Goal: Task Accomplishment & Management: Use online tool/utility

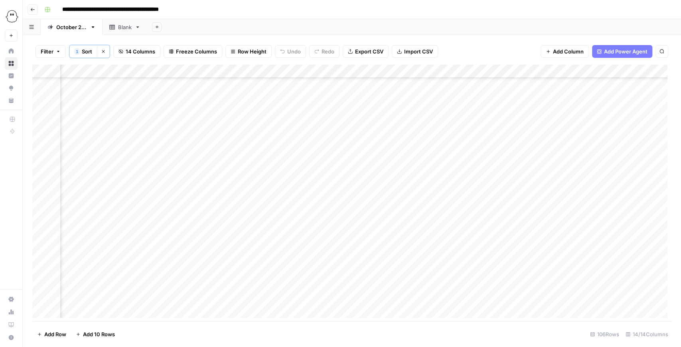
scroll to position [106, 456]
click at [338, 152] on div "Add Column" at bounding box center [351, 193] width 639 height 257
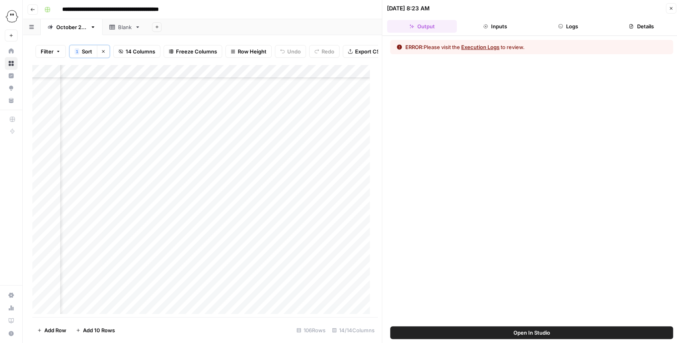
click at [338, 26] on button "Logs" at bounding box center [568, 26] width 70 height 13
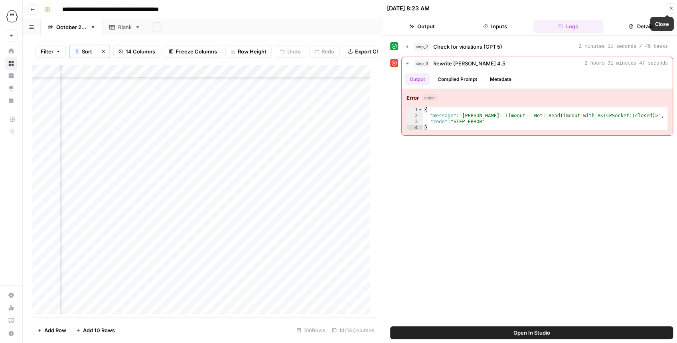
click at [338, 11] on button "Close" at bounding box center [670, 8] width 10 height 10
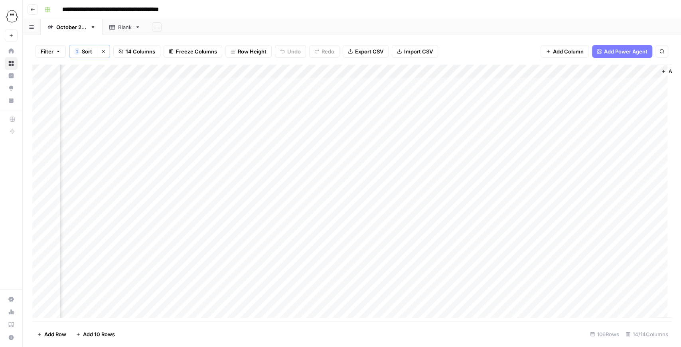
scroll to position [0, 456]
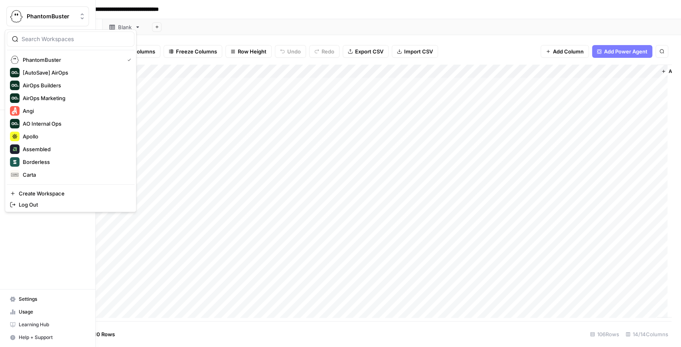
click at [16, 15] on img "Workspace: PhantomBuster" at bounding box center [16, 16] width 14 height 14
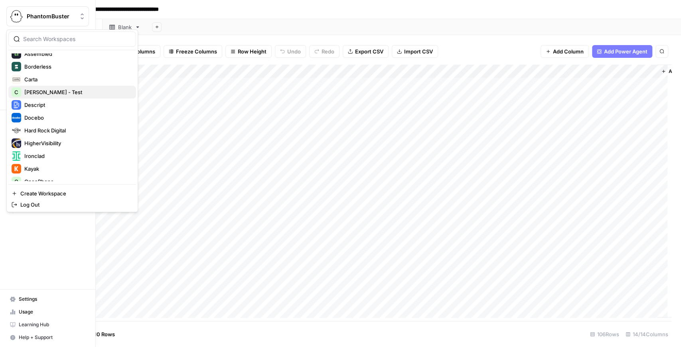
scroll to position [133, 0]
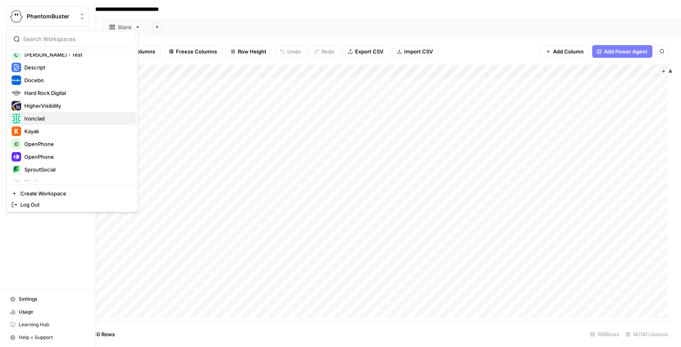
click at [57, 115] on span "Ironclad" at bounding box center [76, 118] width 105 height 8
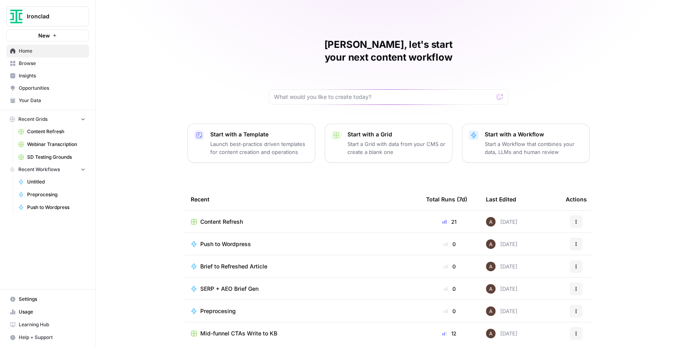
click at [59, 132] on span "Content Refresh" at bounding box center [56, 131] width 58 height 7
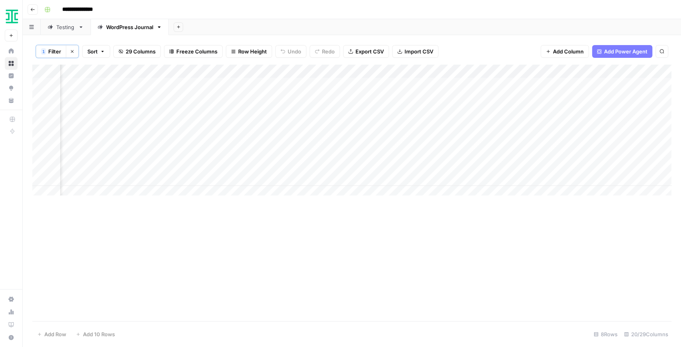
scroll to position [0, 1184]
click at [609, 72] on div "Add Column" at bounding box center [351, 132] width 639 height 135
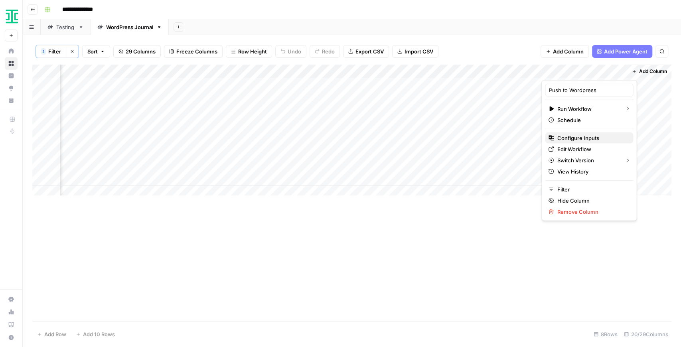
click at [581, 140] on span "Configure Inputs" at bounding box center [592, 138] width 70 height 8
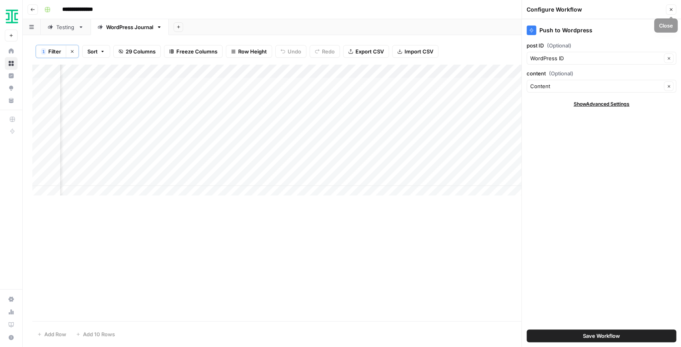
click at [670, 10] on icon "button" at bounding box center [670, 9] width 5 height 5
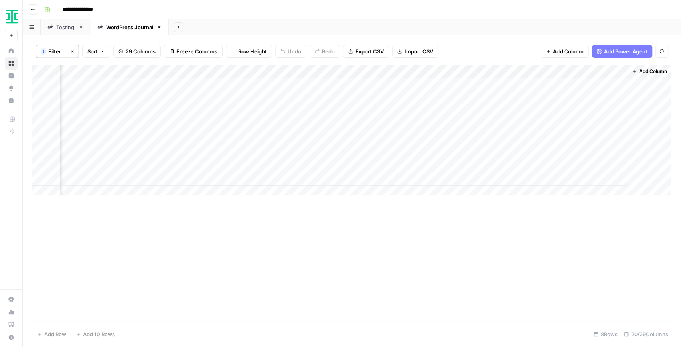
click at [532, 83] on div "Add Column" at bounding box center [351, 132] width 639 height 135
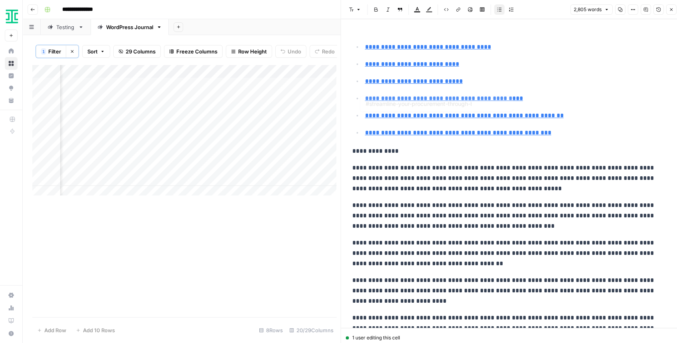
type input "#frequently-asked-questions-about-purchasing-process-audits"
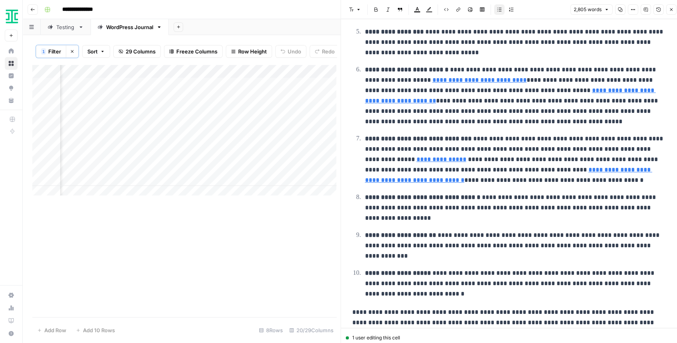
scroll to position [1116, 0]
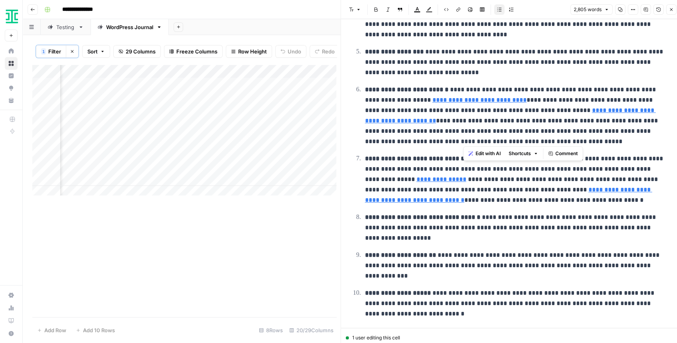
drag, startPoint x: 467, startPoint y: 120, endPoint x: 462, endPoint y: 140, distance: 20.2
click at [462, 140] on p "**********" at bounding box center [515, 116] width 301 height 62
click at [451, 136] on p "**********" at bounding box center [515, 116] width 301 height 62
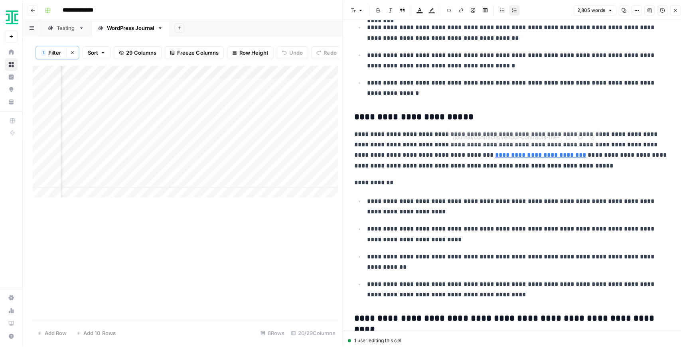
scroll to position [2552, 0]
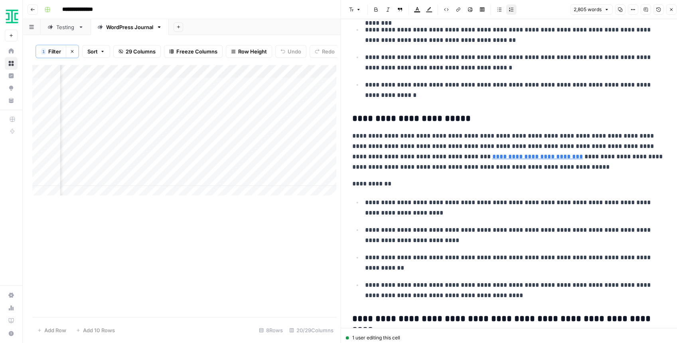
click at [669, 13] on button "Close" at bounding box center [670, 9] width 10 height 10
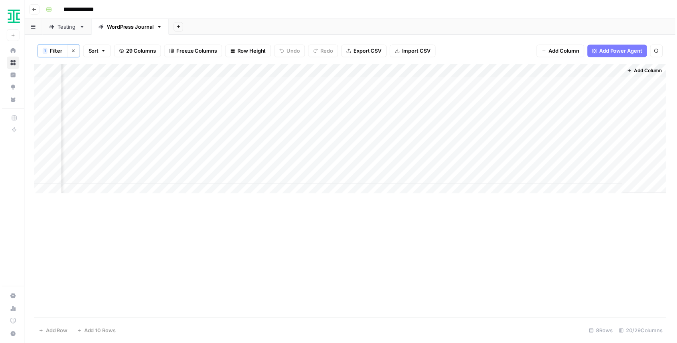
scroll to position [0, 1175]
click at [544, 98] on div "Add Column" at bounding box center [351, 132] width 639 height 135
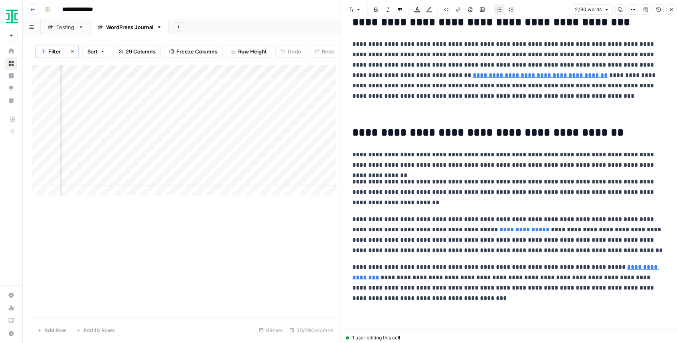
scroll to position [1728, 0]
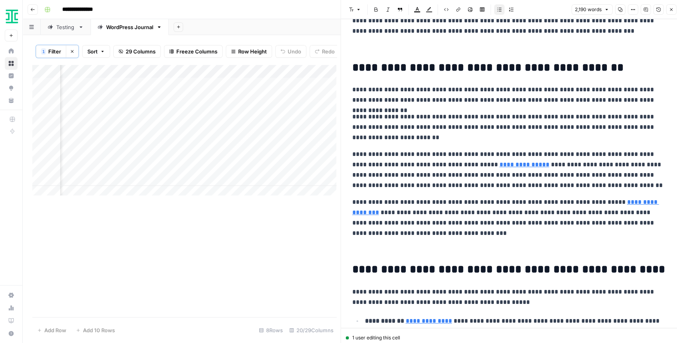
type input "/journal/contract-management/breach-of-contract/"
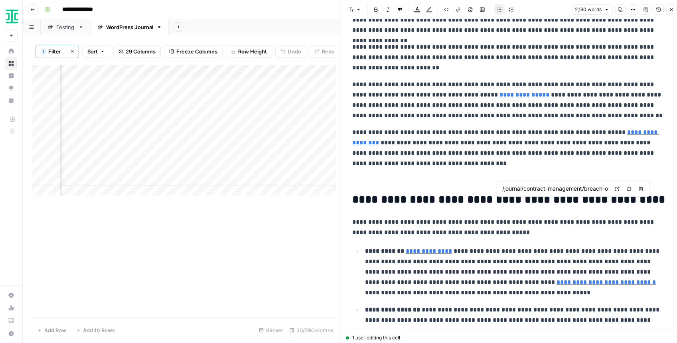
scroll to position [1834, 0]
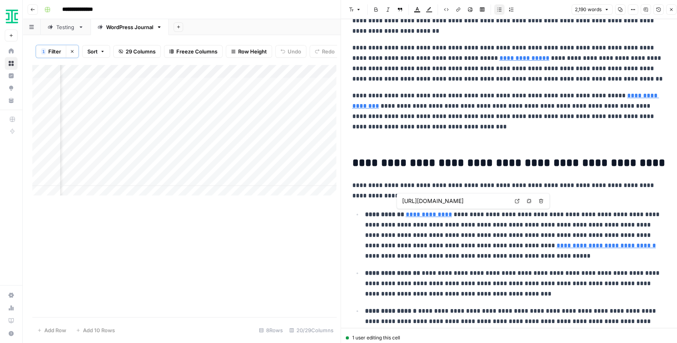
type input "https://www.acc.com/sites/default/files/2024-09/BILZIN_David-Seifer-and-Erin-St…"
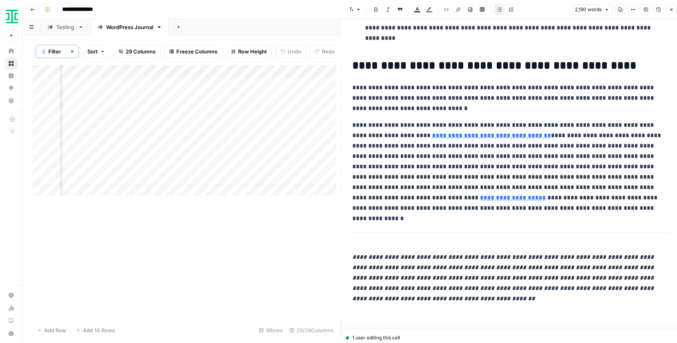
scroll to position [2179, 0]
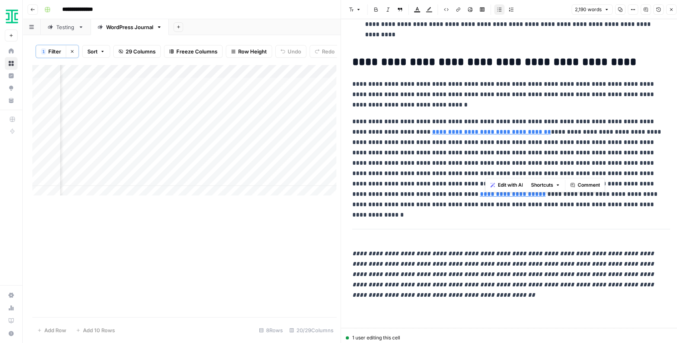
drag, startPoint x: 498, startPoint y: 147, endPoint x: 484, endPoint y: 169, distance: 26.5
click at [484, 169] on p "**********" at bounding box center [509, 162] width 314 height 93
click at [474, 167] on p "**********" at bounding box center [509, 162] width 314 height 93
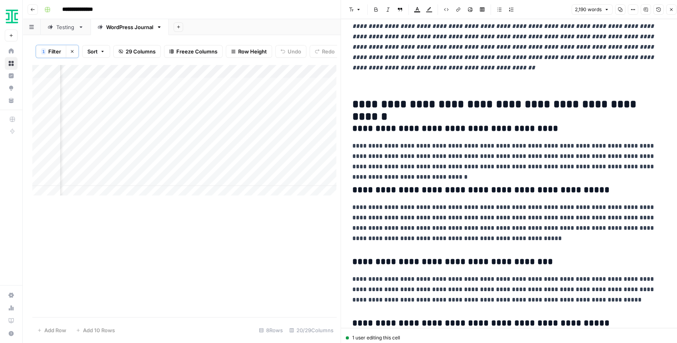
scroll to position [2482, 0]
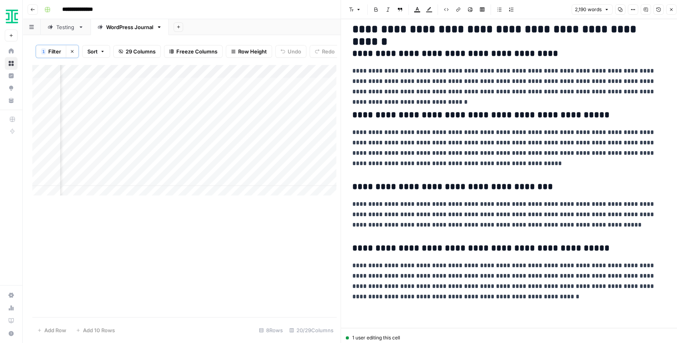
drag, startPoint x: 670, startPoint y: 6, endPoint x: 659, endPoint y: 19, distance: 17.2
click at [670, 6] on button "Close" at bounding box center [670, 9] width 10 height 10
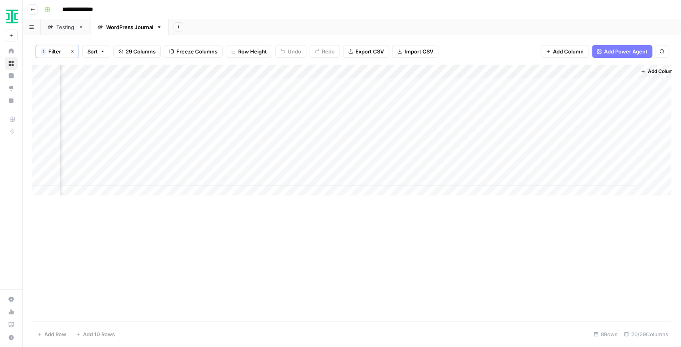
click at [542, 112] on div "Add Column" at bounding box center [351, 132] width 639 height 135
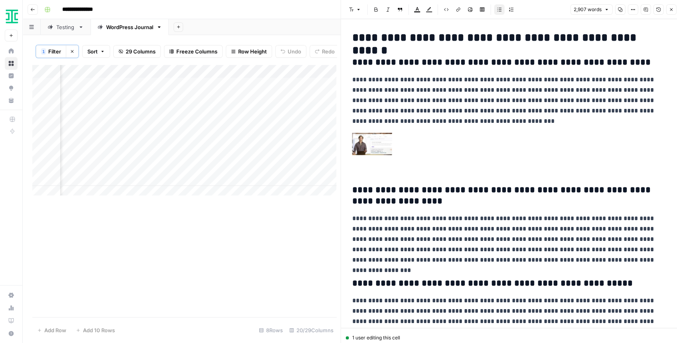
scroll to position [3375, 0]
click at [386, 139] on img at bounding box center [372, 144] width 40 height 22
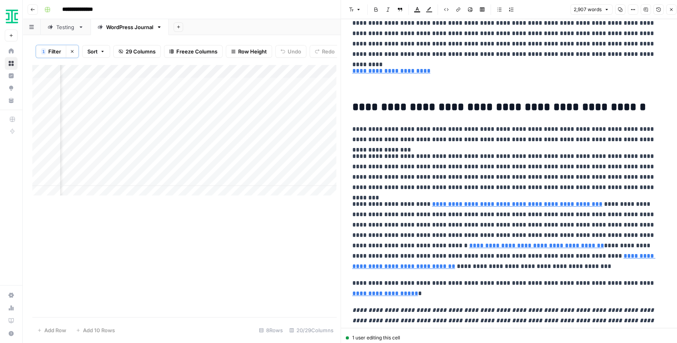
scroll to position [3694, 0]
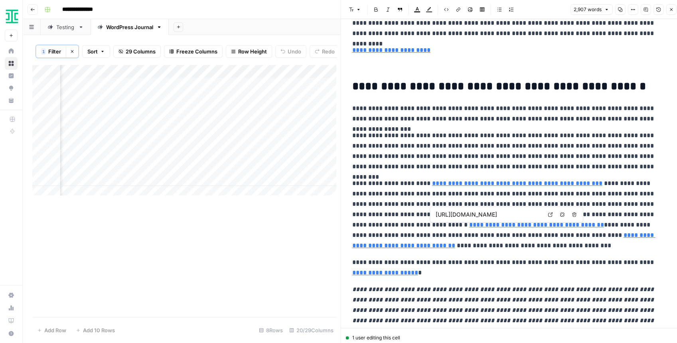
type input "[URL][DOMAIN_NAME]"
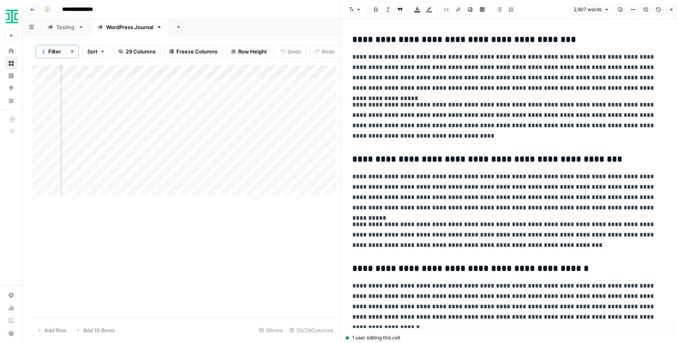
scroll to position [4098, 0]
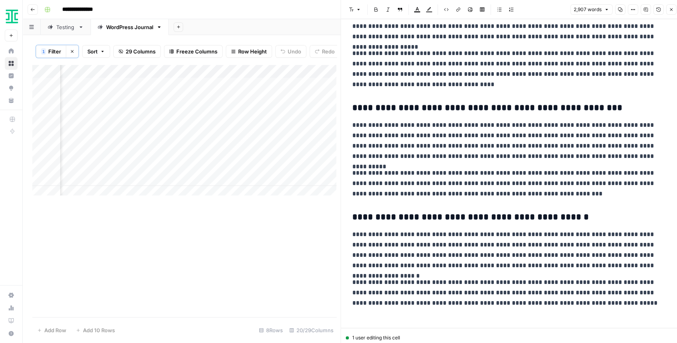
click at [668, 10] on icon "button" at bounding box center [670, 9] width 5 height 5
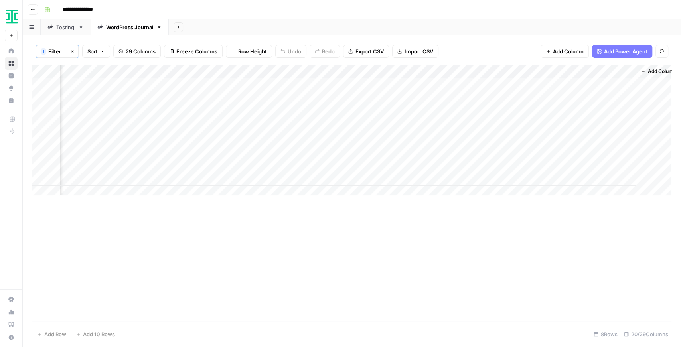
click at [543, 126] on div "Add Column" at bounding box center [351, 132] width 639 height 135
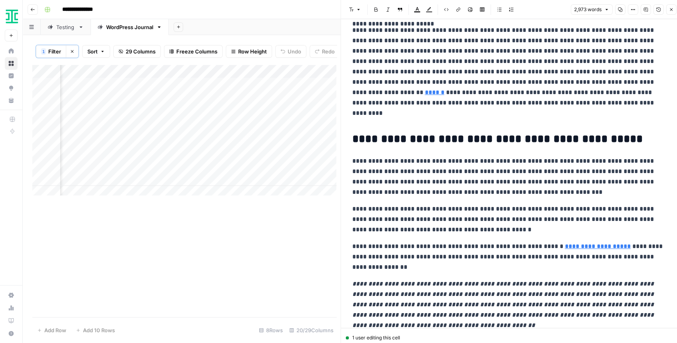
scroll to position [2844, 0]
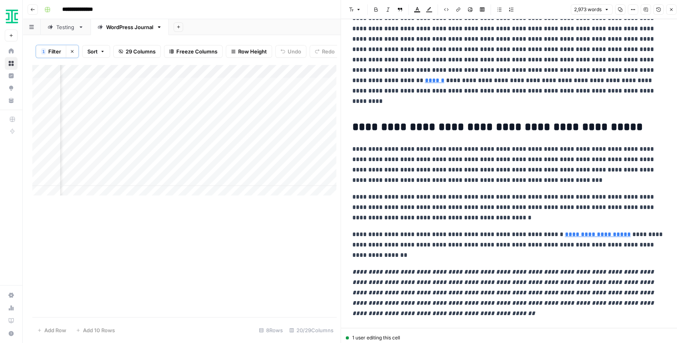
click at [666, 12] on button "Close" at bounding box center [670, 9] width 10 height 10
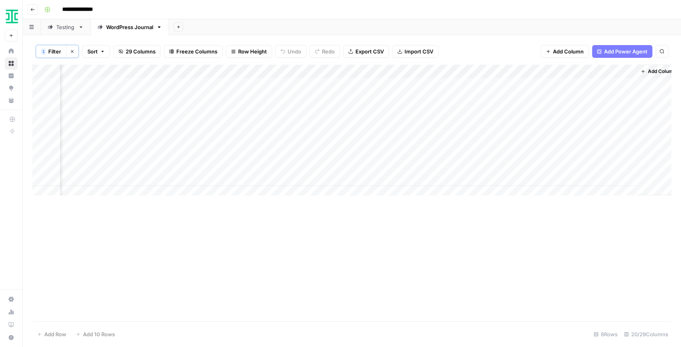
click at [544, 137] on div "Add Column" at bounding box center [351, 132] width 639 height 135
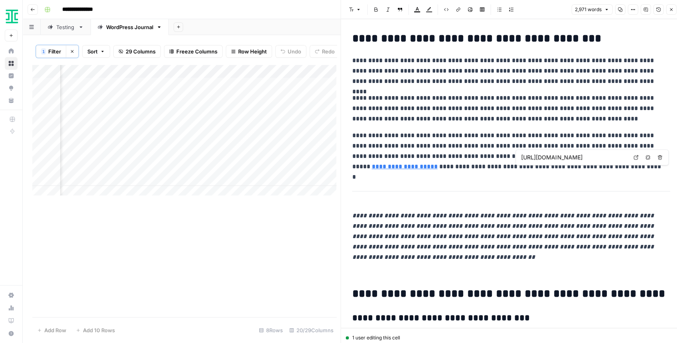
scroll to position [3110, 0]
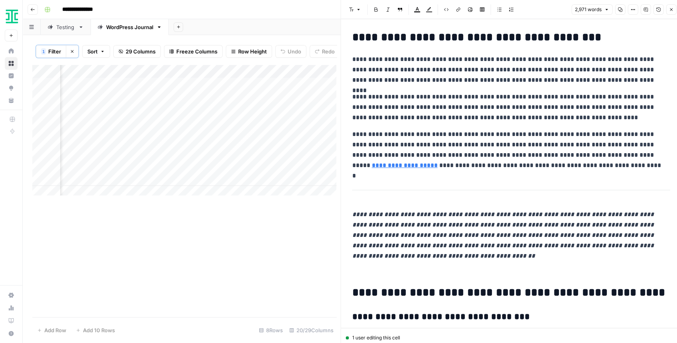
click at [668, 12] on button "Close" at bounding box center [670, 9] width 10 height 10
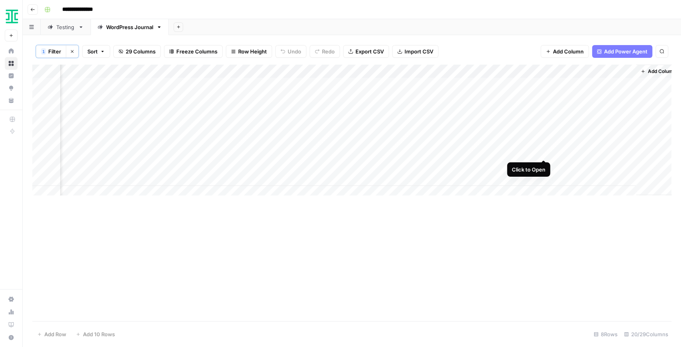
click at [544, 152] on div "Add Column" at bounding box center [351, 132] width 639 height 135
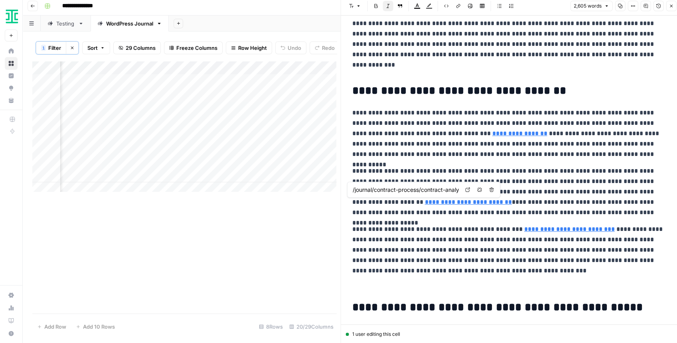
scroll to position [4, 0]
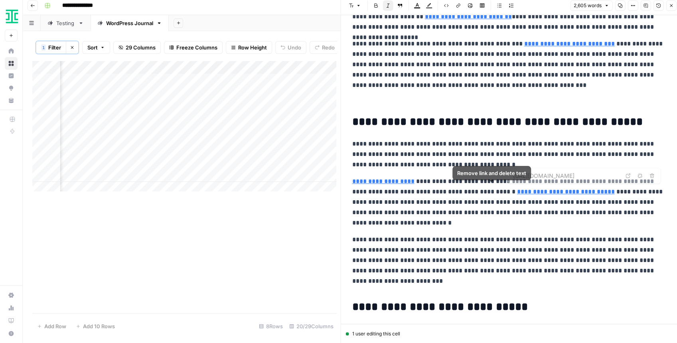
type input "https://www.deloitte.com/us/en/services/tax/articles/contract-management-lifecy…"
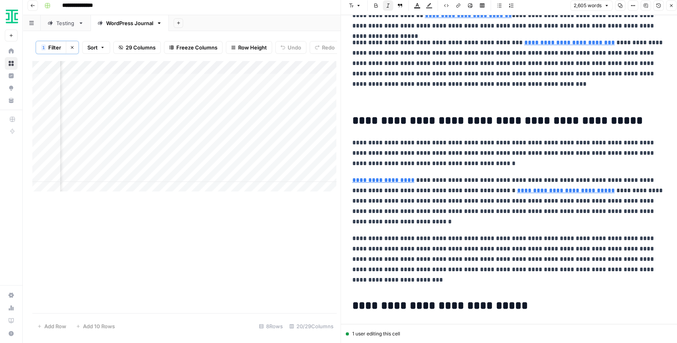
click at [669, 8] on icon "button" at bounding box center [670, 5] width 5 height 5
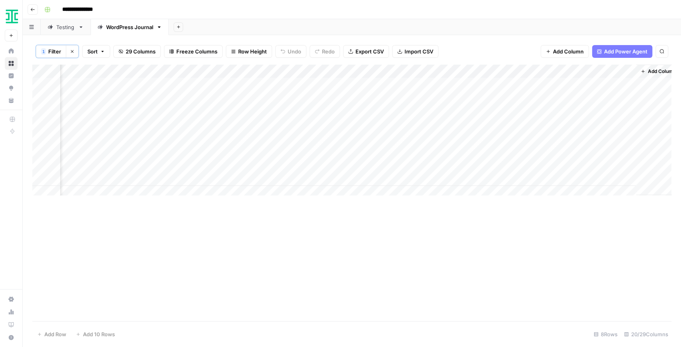
click at [392, 71] on div "Add Column" at bounding box center [351, 132] width 639 height 135
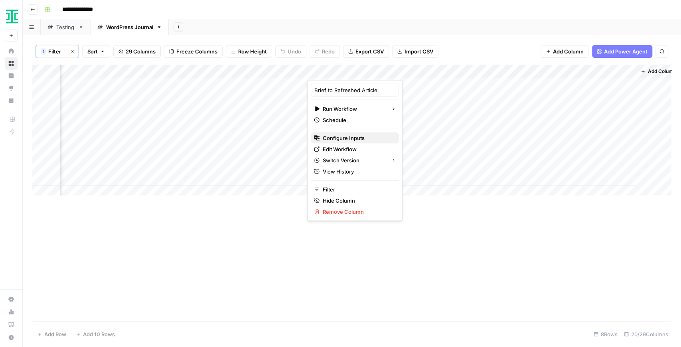
click at [352, 140] on span "Configure Inputs" at bounding box center [358, 138] width 70 height 8
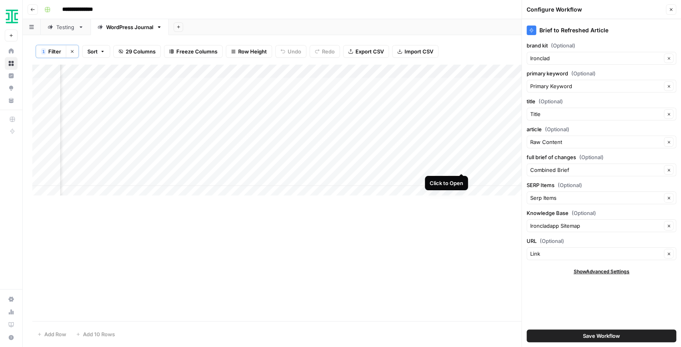
click at [461, 168] on div "Add Column" at bounding box center [351, 132] width 639 height 135
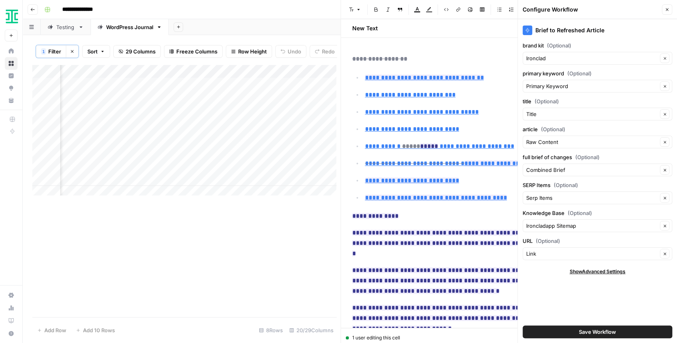
click at [664, 14] on button "Close" at bounding box center [666, 9] width 10 height 10
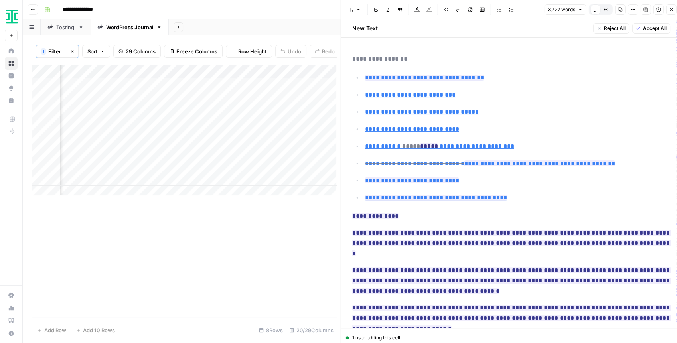
click at [670, 9] on icon "button" at bounding box center [670, 9] width 3 height 3
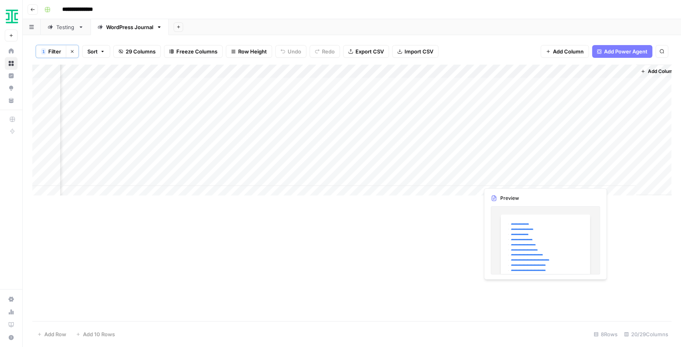
click at [541, 163] on div "Add Column" at bounding box center [351, 132] width 639 height 135
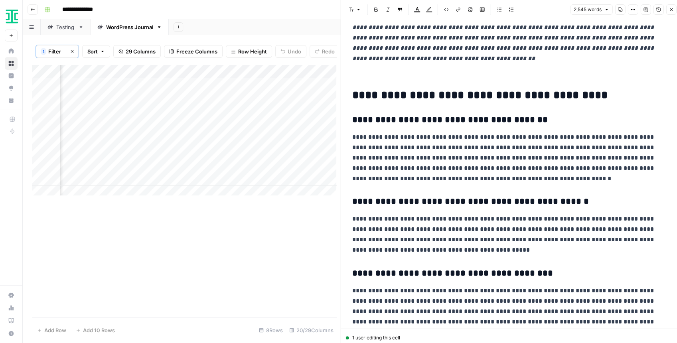
scroll to position [2739, 0]
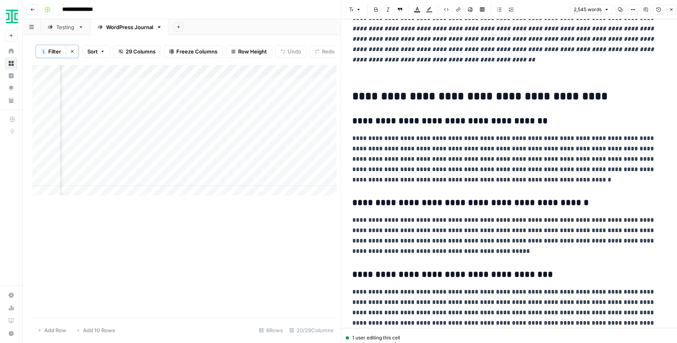
click at [671, 5] on button "Close" at bounding box center [670, 9] width 10 height 10
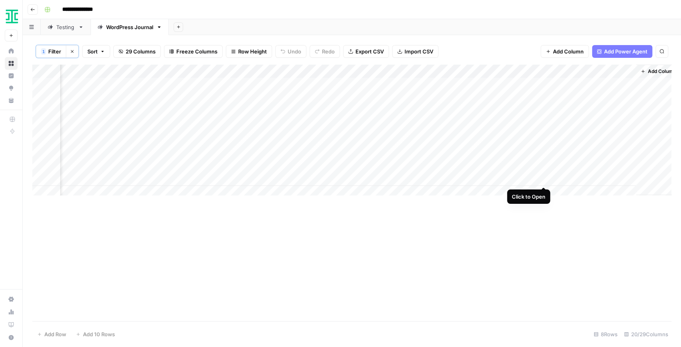
click at [543, 181] on div "Add Column" at bounding box center [351, 132] width 639 height 135
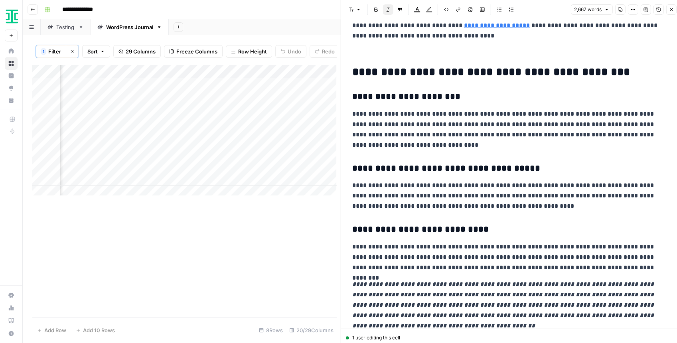
scroll to position [2931, 0]
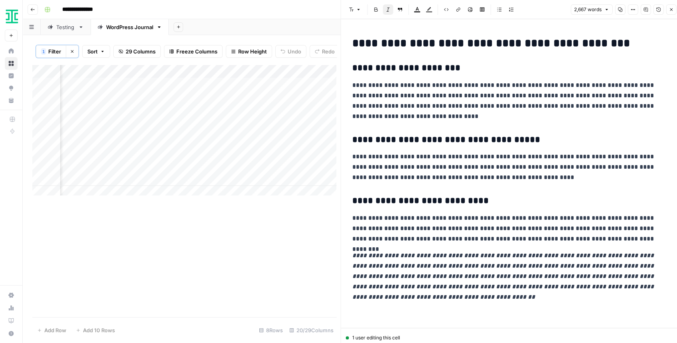
click at [671, 10] on icon "button" at bounding box center [670, 9] width 5 height 5
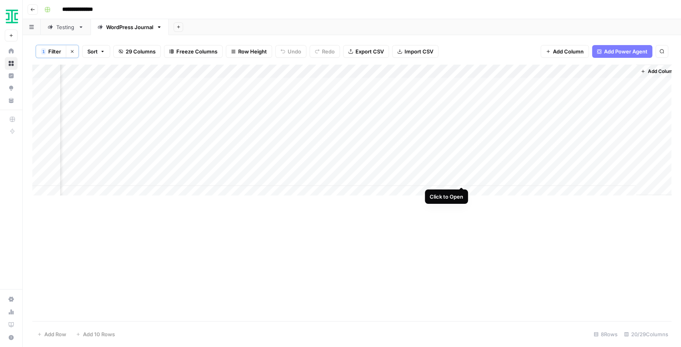
click at [460, 179] on div "Add Column" at bounding box center [351, 132] width 639 height 135
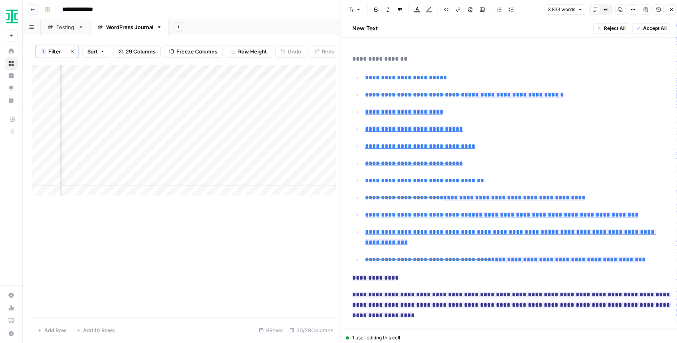
click at [667, 12] on button "Close" at bounding box center [670, 9] width 10 height 10
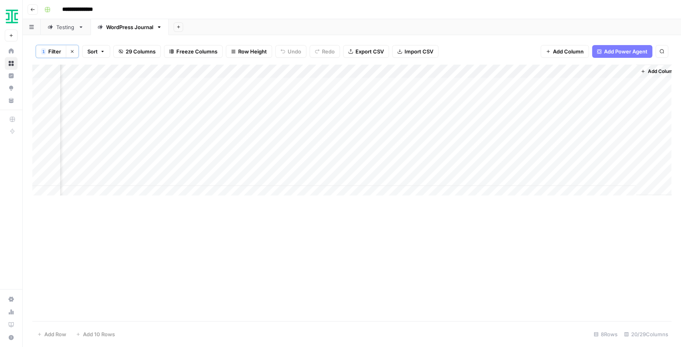
click at [388, 177] on div "Add Column" at bounding box center [351, 132] width 639 height 135
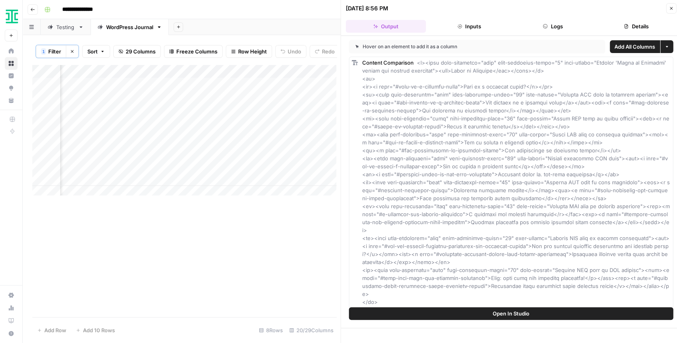
click at [528, 315] on span "Open In Studio" at bounding box center [510, 313] width 37 height 8
click at [671, 6] on icon "button" at bounding box center [670, 8] width 5 height 5
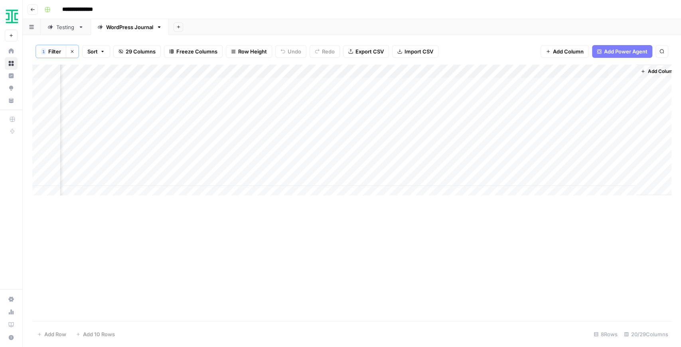
click at [399, 179] on div "Add Column" at bounding box center [351, 132] width 639 height 135
click at [542, 179] on div "Add Column" at bounding box center [351, 132] width 639 height 135
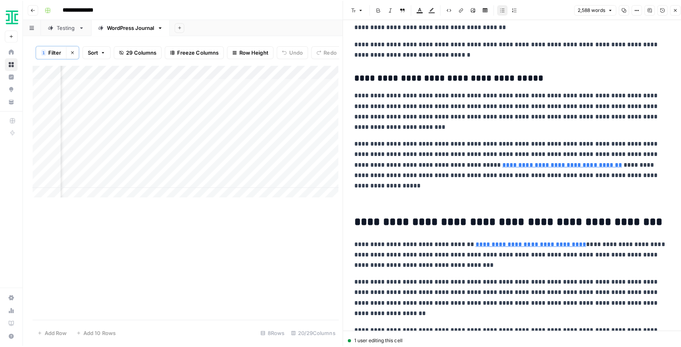
scroll to position [2138, 0]
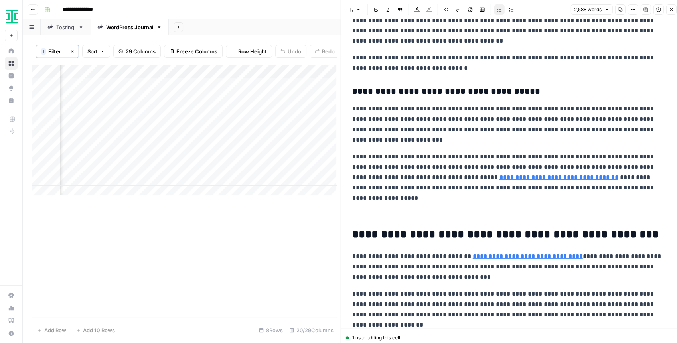
click at [673, 8] on icon "button" at bounding box center [670, 9] width 5 height 5
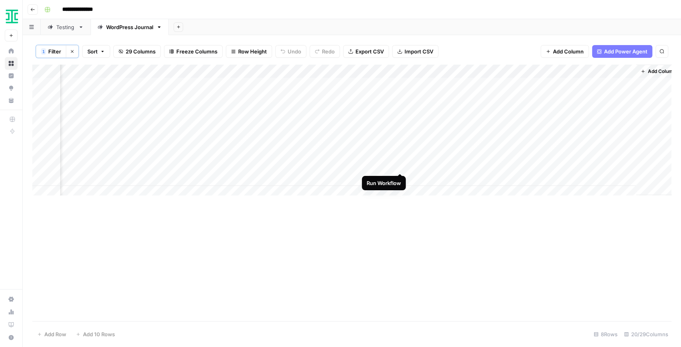
click at [399, 164] on div "Add Column" at bounding box center [351, 132] width 639 height 135
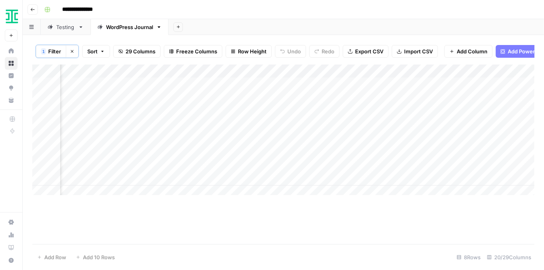
scroll to position [0, 1184]
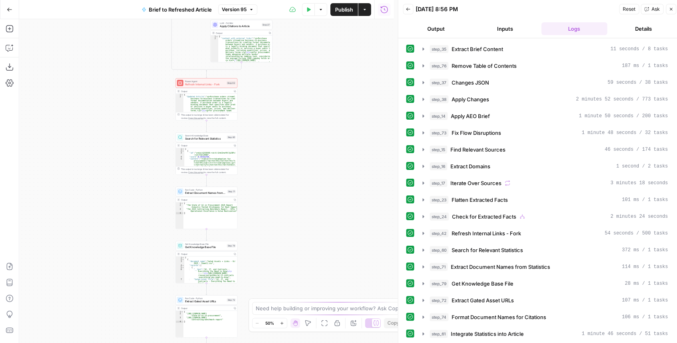
click at [205, 140] on span "Search for Relevant Statistics" at bounding box center [205, 139] width 40 height 4
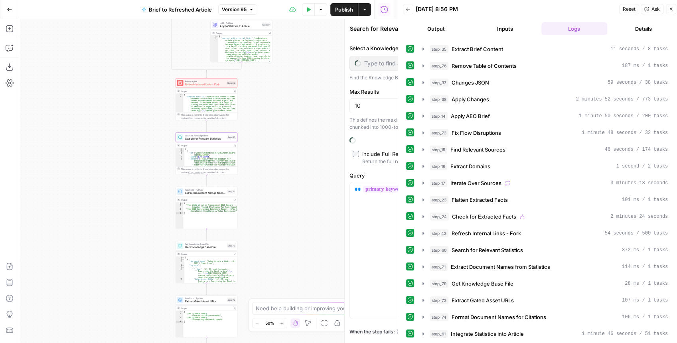
type input "IC Reports"
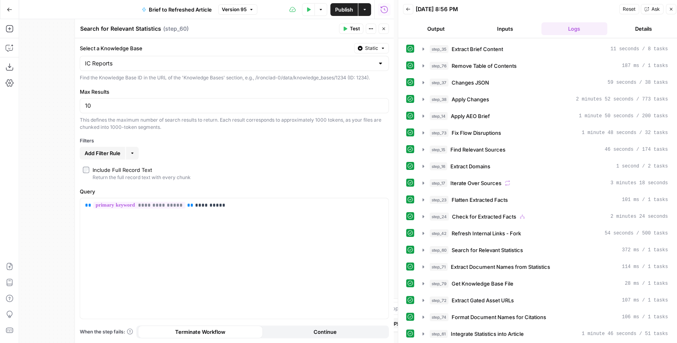
click at [672, 8] on icon "button" at bounding box center [670, 9] width 5 height 5
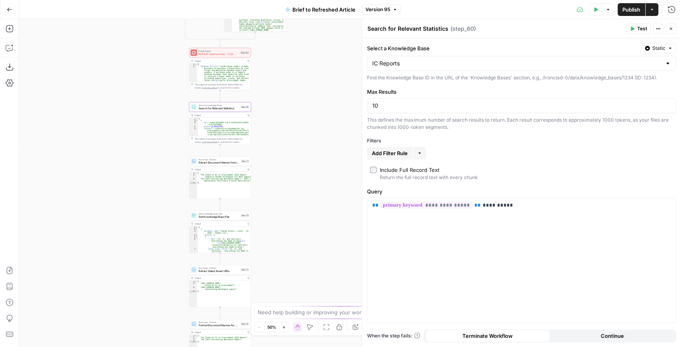
drag, startPoint x: 319, startPoint y: 169, endPoint x: 333, endPoint y: 138, distance: 33.7
click at [333, 138] on div "true false false true false true Workflow Input Settings Inputs LLM · GPT-4.1 E…" at bounding box center [349, 183] width 661 height 328
click at [233, 164] on div "Run Code · Python Extract Document Names from Statistics Step 71 Copy step Dele…" at bounding box center [220, 161] width 62 height 10
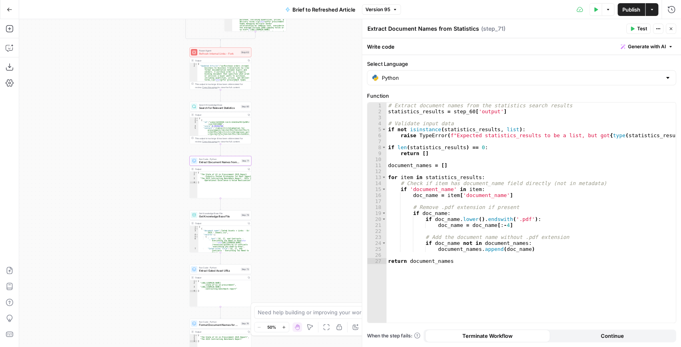
click at [221, 110] on div "Search Knowledge Base Search for Relevant Statistics Step 60 Copy step Delete s…" at bounding box center [220, 107] width 62 height 10
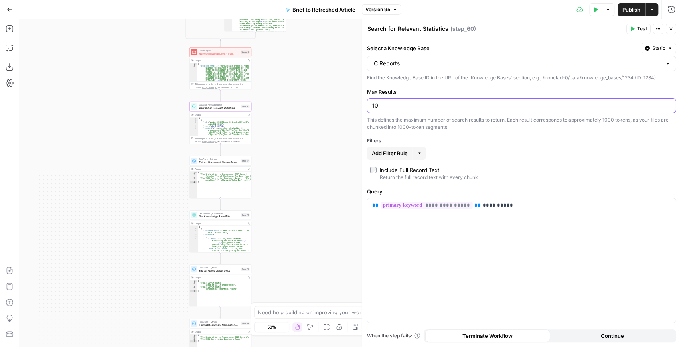
drag, startPoint x: 383, startPoint y: 107, endPoint x: 379, endPoint y: 107, distance: 4.0
click at [379, 107] on input "10" at bounding box center [521, 106] width 299 height 8
click at [373, 105] on input "10" at bounding box center [521, 106] width 299 height 8
type input "20"
click at [634, 30] on icon "button" at bounding box center [632, 28] width 5 height 5
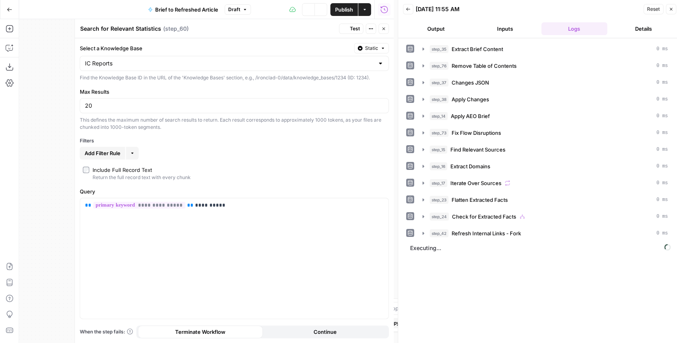
click at [383, 29] on icon "button" at bounding box center [383, 29] width 3 height 3
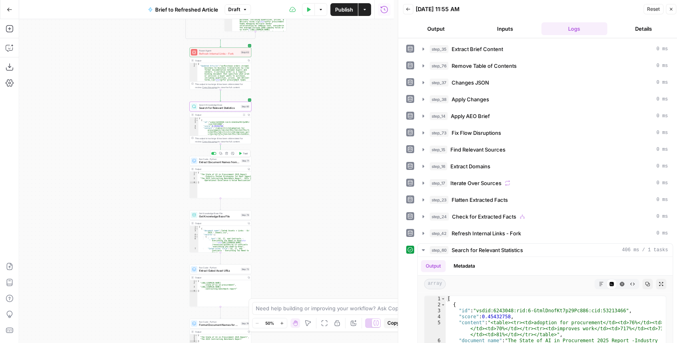
click at [239, 155] on button "Test" at bounding box center [243, 153] width 12 height 5
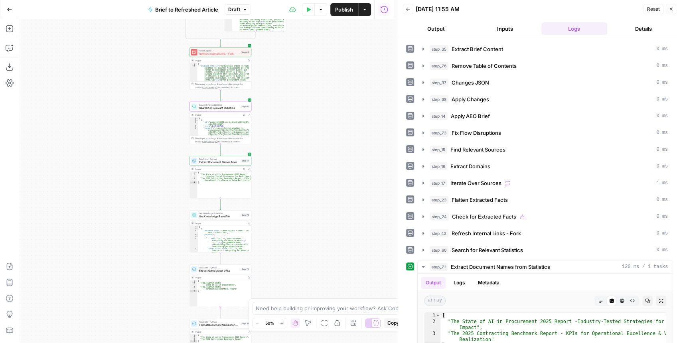
click at [223, 110] on div "Search Knowledge Base Search for Relevant Statistics Step 60 Copy step Delete s…" at bounding box center [220, 107] width 62 height 10
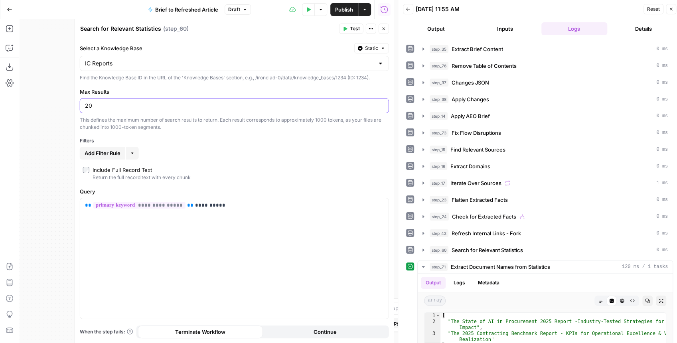
drag, startPoint x: 86, startPoint y: 106, endPoint x: 93, endPoint y: 104, distance: 7.6
click at [87, 106] on input "20" at bounding box center [234, 106] width 299 height 8
type input "30"
click at [346, 28] on icon "button" at bounding box center [344, 28] width 5 height 5
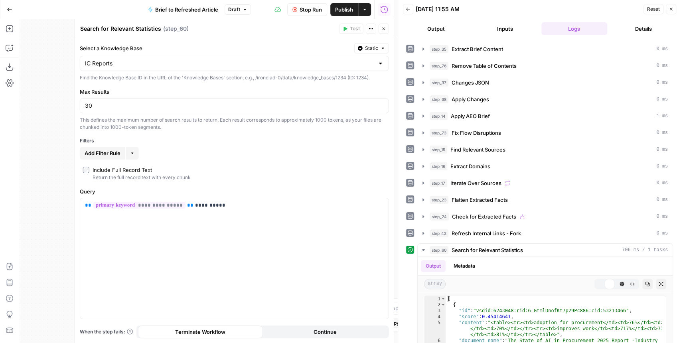
click at [387, 30] on button "Close" at bounding box center [383, 29] width 10 height 10
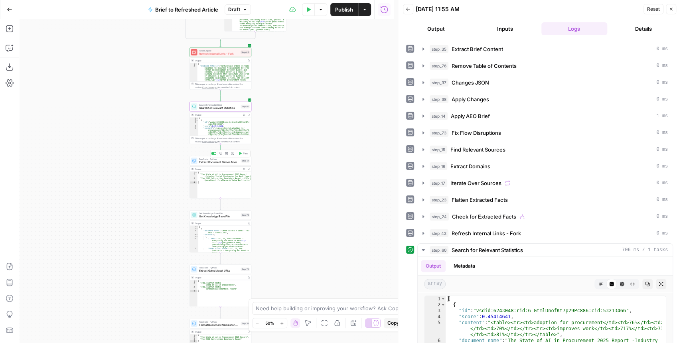
click at [241, 153] on icon "button" at bounding box center [240, 153] width 2 height 3
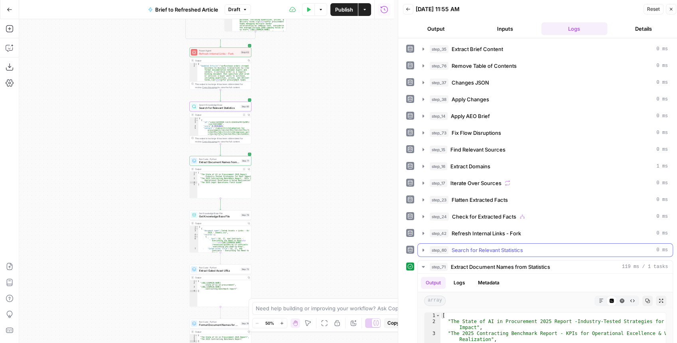
click at [420, 247] on icon "button" at bounding box center [423, 250] width 6 height 6
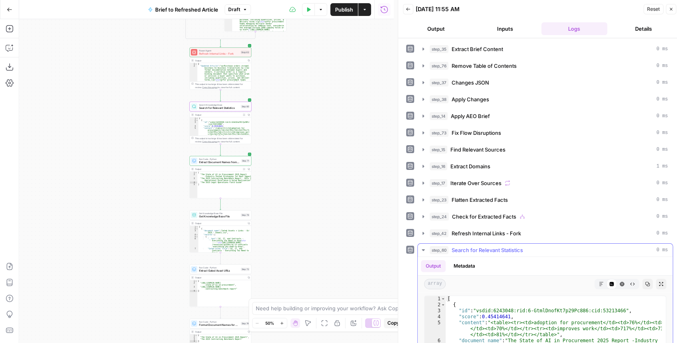
click at [657, 282] on button "Expand Output" at bounding box center [660, 284] width 10 height 10
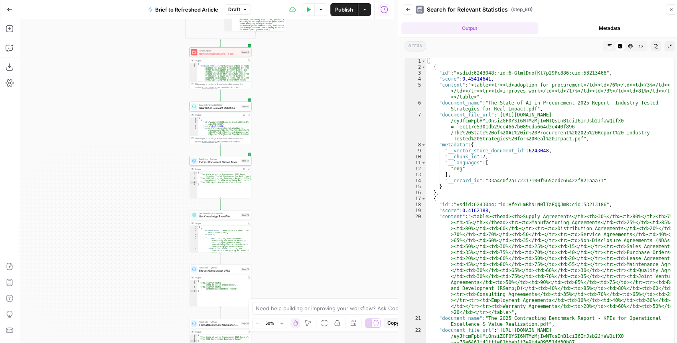
click at [607, 49] on button "Markdown" at bounding box center [609, 46] width 10 height 10
click at [206, 109] on span "Search for Relevant Statistics" at bounding box center [219, 108] width 40 height 4
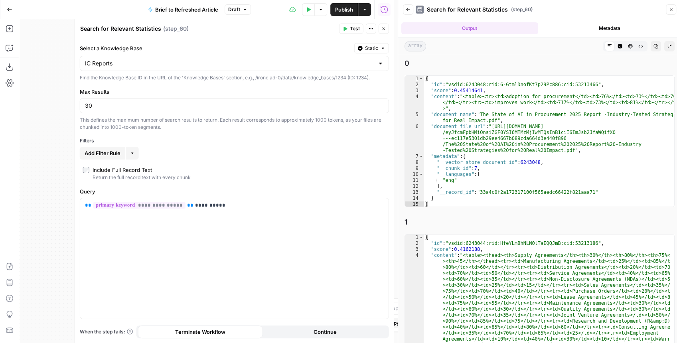
click at [406, 9] on icon "button" at bounding box center [408, 9] width 4 height 3
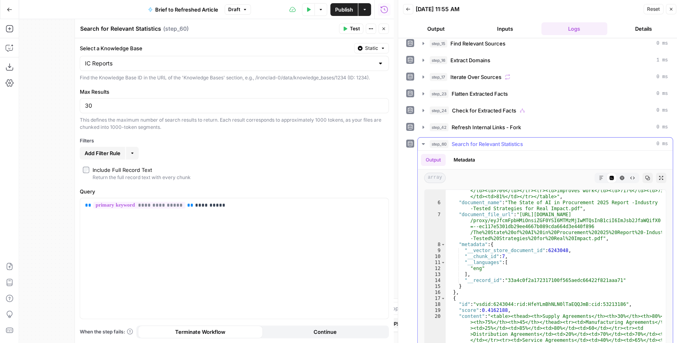
scroll to position [48, 0]
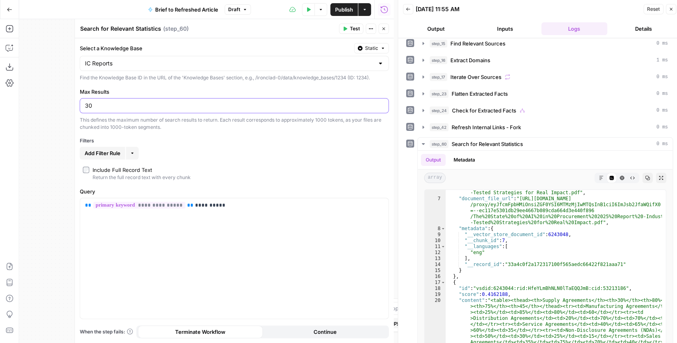
click at [89, 105] on input "30" at bounding box center [234, 106] width 299 height 8
type input "50"
click at [352, 26] on span "Test" at bounding box center [355, 28] width 10 height 7
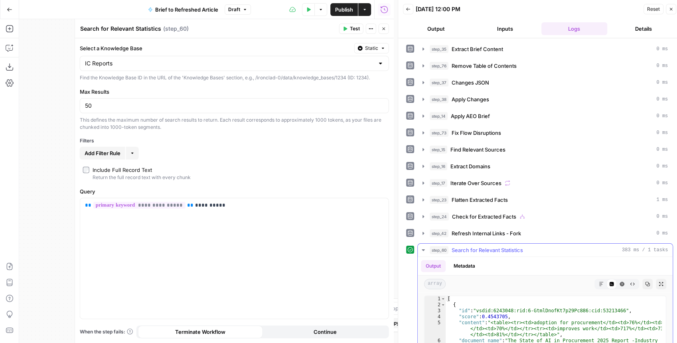
click at [658, 281] on icon "button" at bounding box center [660, 283] width 5 height 5
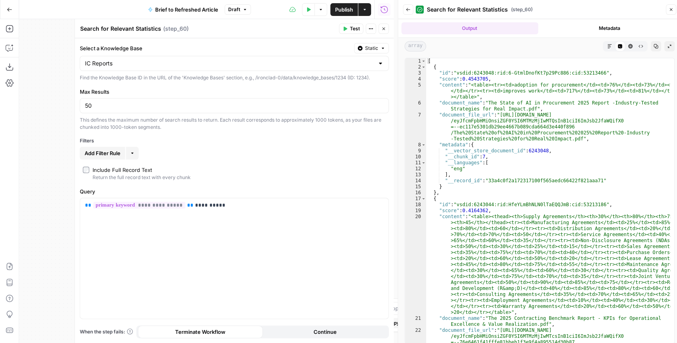
click at [384, 28] on icon "button" at bounding box center [383, 28] width 5 height 5
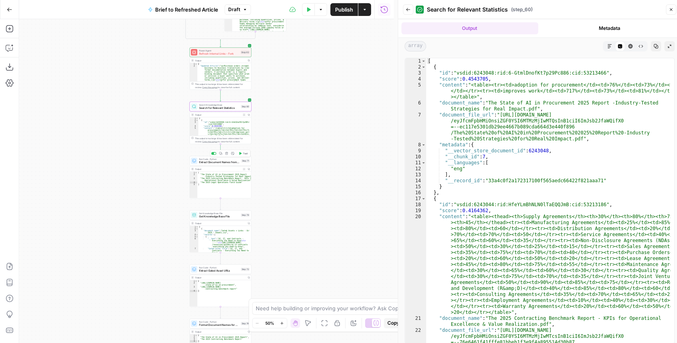
click at [244, 155] on span "Test" at bounding box center [245, 154] width 5 height 4
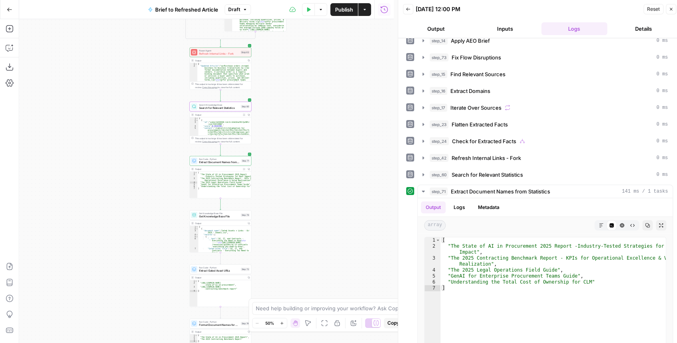
scroll to position [80, 0]
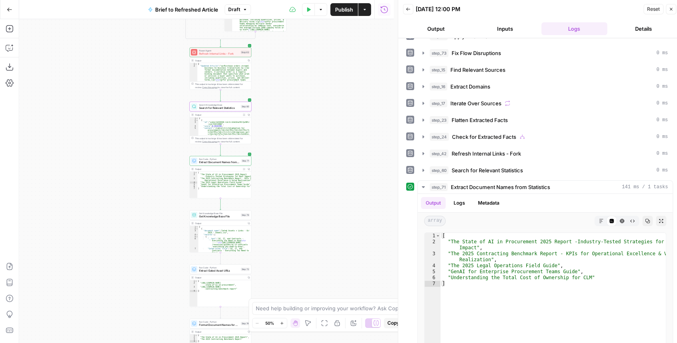
click at [341, 14] on button "Publish" at bounding box center [344, 9] width 28 height 13
